Goal: Use online tool/utility: Utilize a website feature to perform a specific function

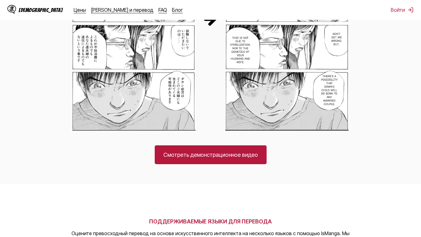
scroll to position [457, 0]
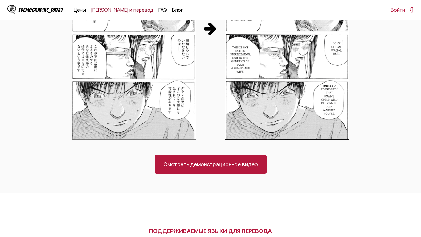
click at [92, 7] on link "[PERSON_NAME] и перевод" at bounding box center [122, 10] width 63 height 6
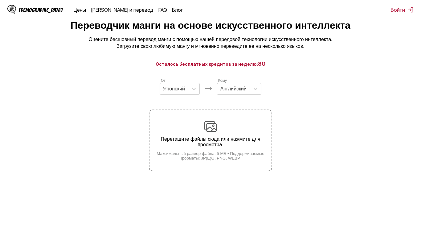
scroll to position [31, 0]
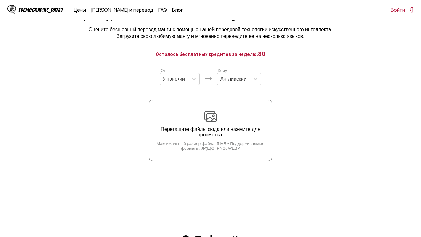
click at [199, 120] on div "Перетащите файлы сюда или нажмите для просмотра. Максимальный размер файла: 5 М…" at bounding box center [211, 130] width 122 height 40
click at [0, 0] on input "Перетащите файлы сюда или нажмите для просмотра. Максимальный размер файла: 5 М…" at bounding box center [0, 0] width 0 height 0
click at [250, 84] on div at bounding box center [255, 78] width 11 height 11
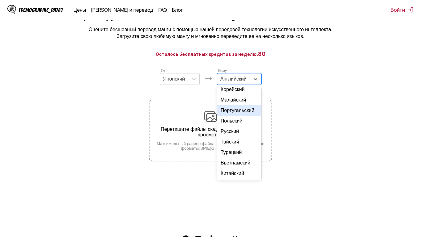
scroll to position [104, 0]
click at [234, 126] on div "Русский" at bounding box center [239, 131] width 44 height 10
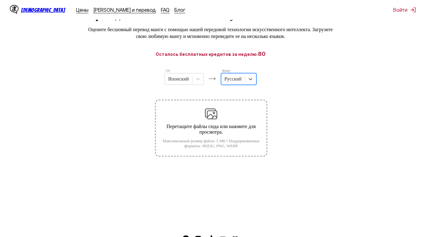
scroll to position [0, 0]
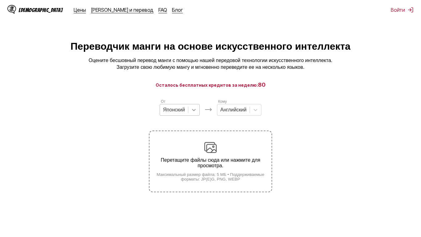
click at [195, 112] on div at bounding box center [193, 109] width 11 height 11
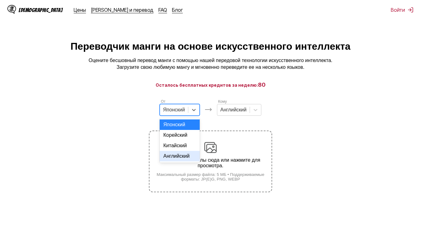
click at [179, 161] on div "Английский" at bounding box center [180, 156] width 40 height 10
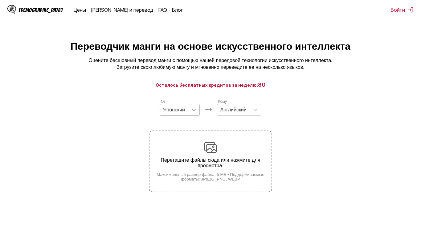
click at [193, 111] on icon at bounding box center [194, 110] width 6 height 6
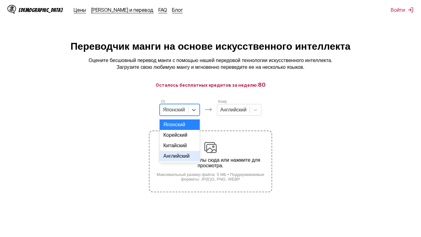
click at [170, 161] on div "Английский" at bounding box center [180, 156] width 40 height 10
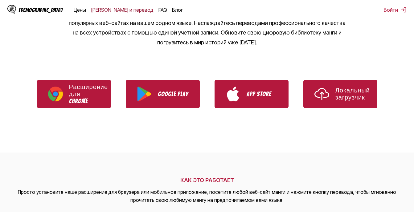
click at [102, 11] on link "[PERSON_NAME] и перевод" at bounding box center [122, 10] width 63 height 6
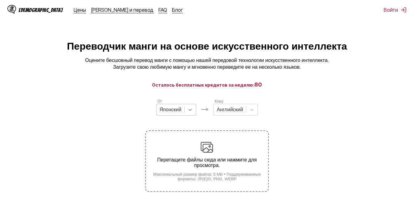
click at [191, 113] on icon at bounding box center [190, 110] width 6 height 6
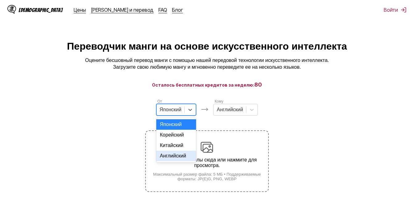
click at [177, 160] on div "Английский" at bounding box center [176, 156] width 40 height 10
